Goal: Information Seeking & Learning: Learn about a topic

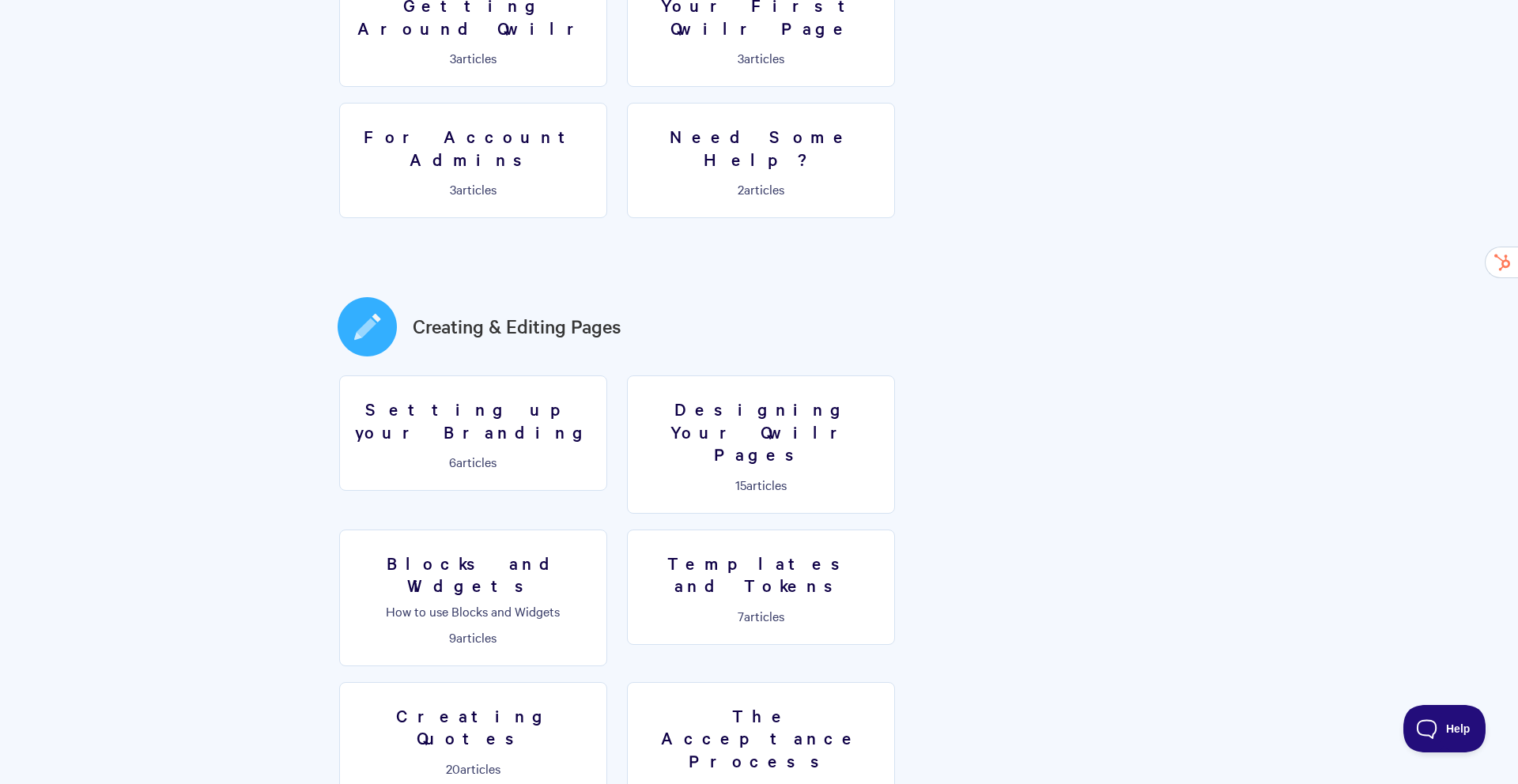
scroll to position [584, 0]
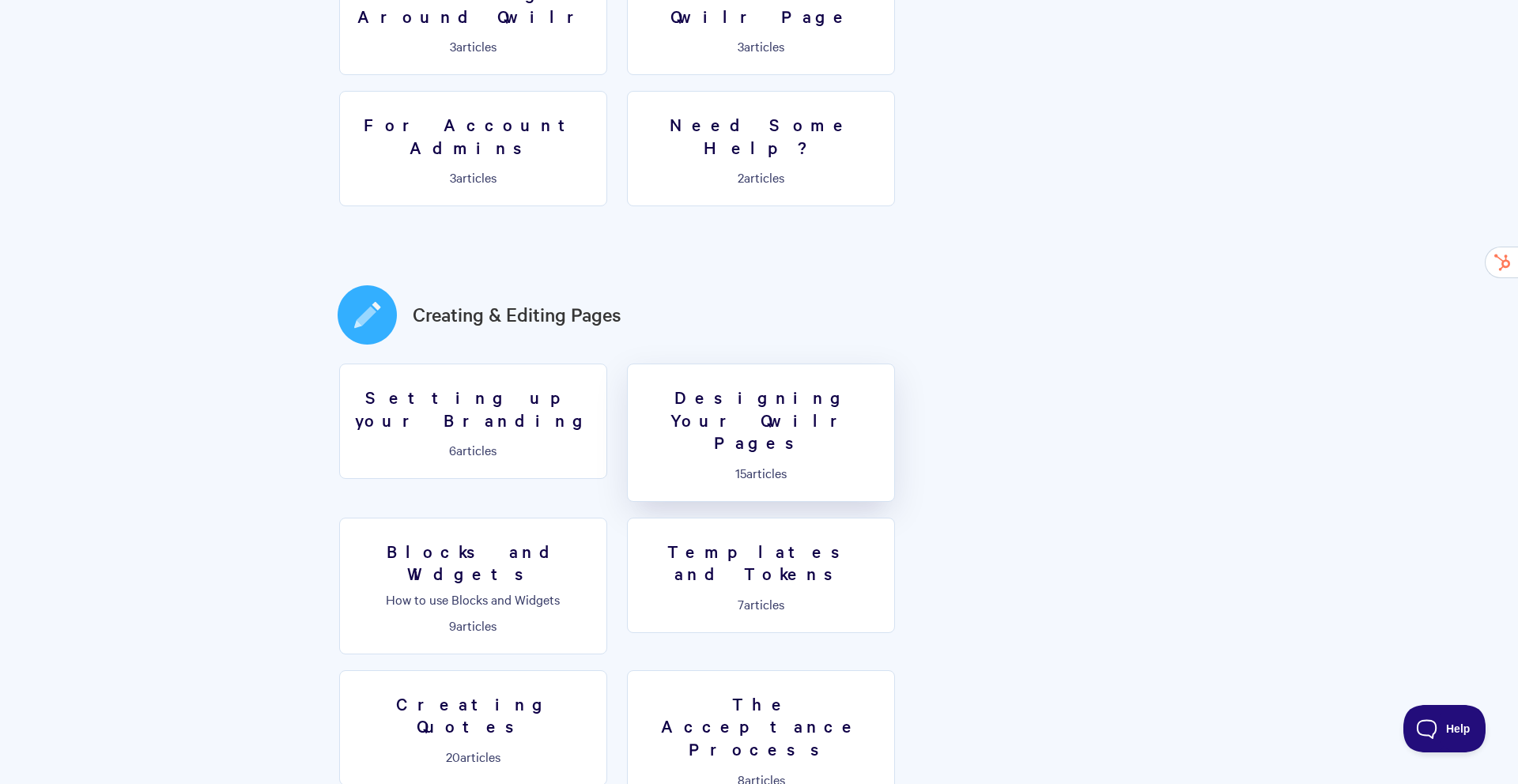
click at [728, 386] on h3 "Designing Your Qwilr Pages" at bounding box center [761, 420] width 247 height 68
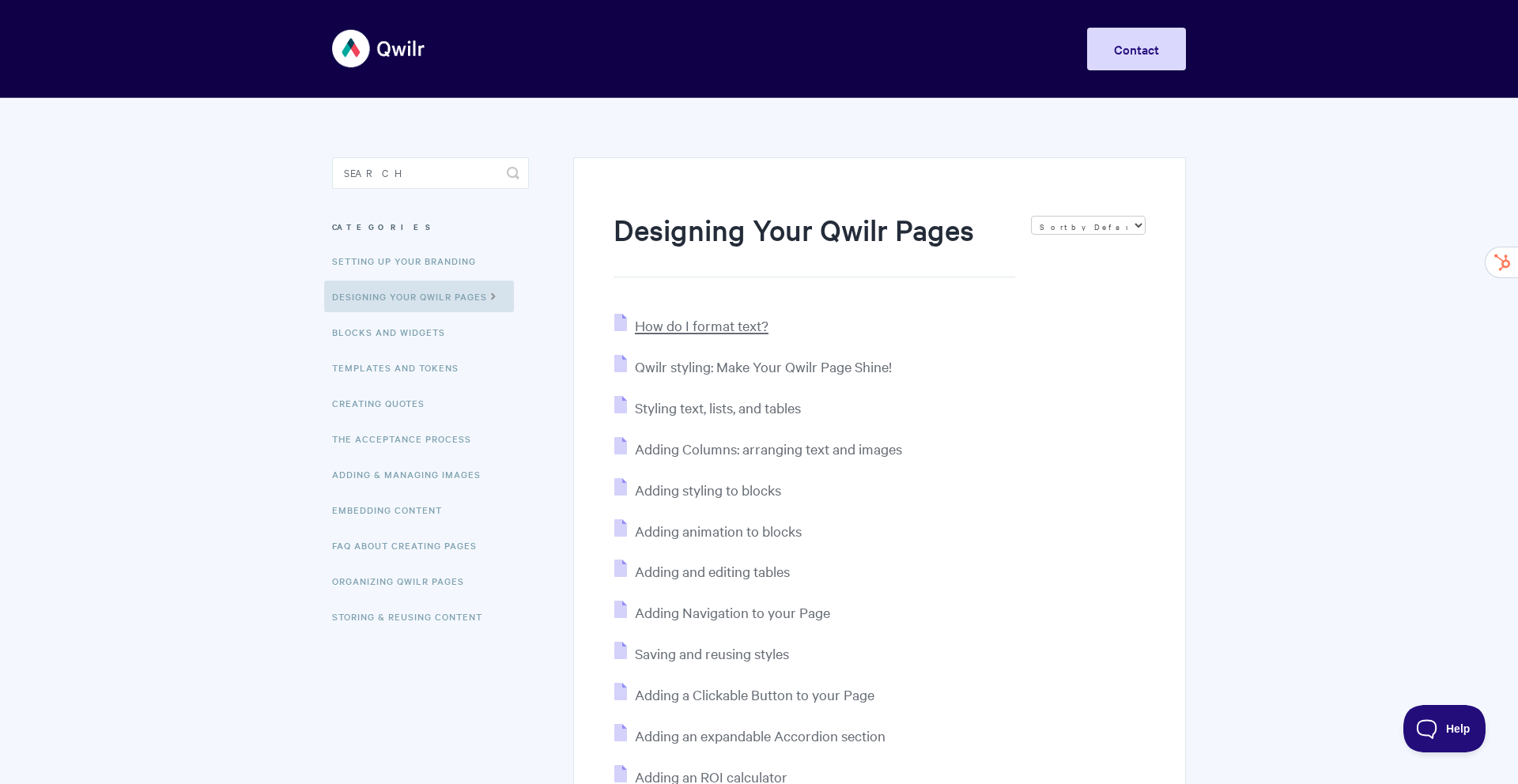
click at [686, 323] on span "How do I format text?" at bounding box center [702, 325] width 133 height 18
